Goal: Register for event/course

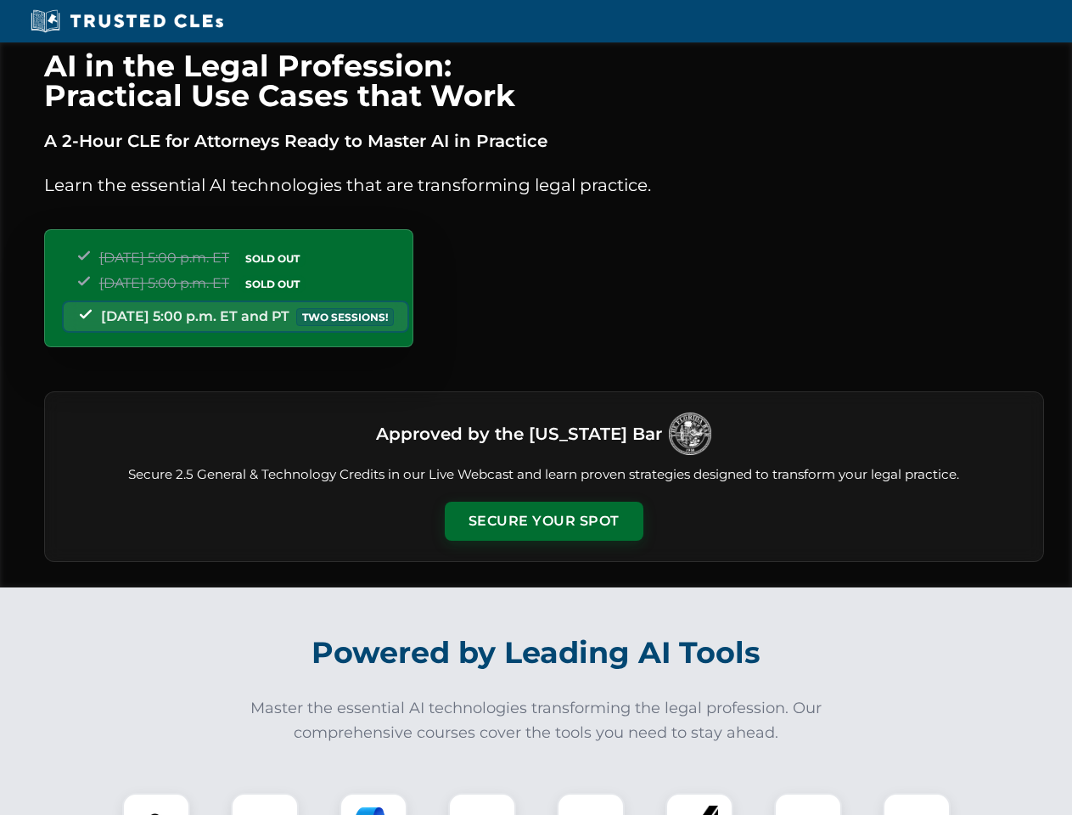
click at [543, 521] on button "Secure Your Spot" at bounding box center [544, 521] width 199 height 39
click at [156, 804] on img at bounding box center [156, 826] width 49 height 49
